Goal: Navigation & Orientation: Find specific page/section

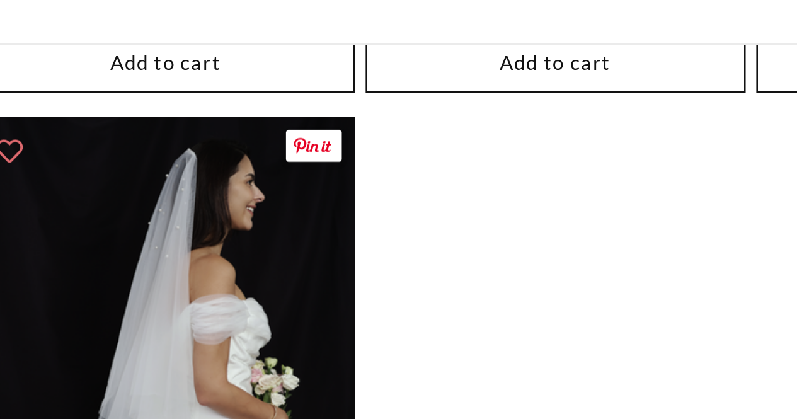
scroll to position [2150, 0]
